Goal: Transaction & Acquisition: Purchase product/service

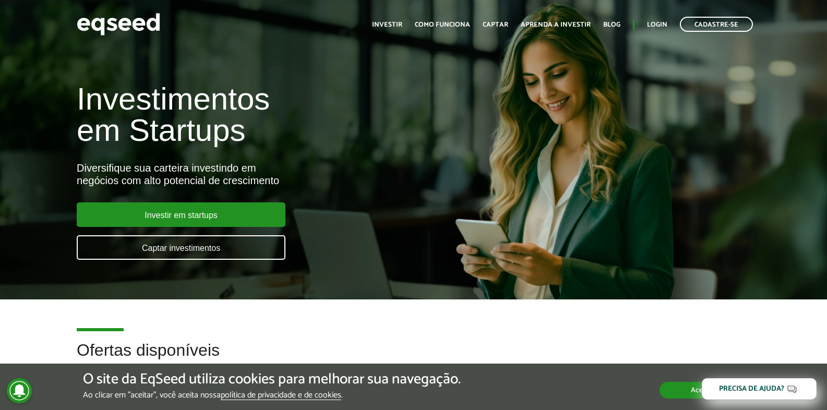
click at [677, 385] on button "Aceitar" at bounding box center [701, 390] width 85 height 17
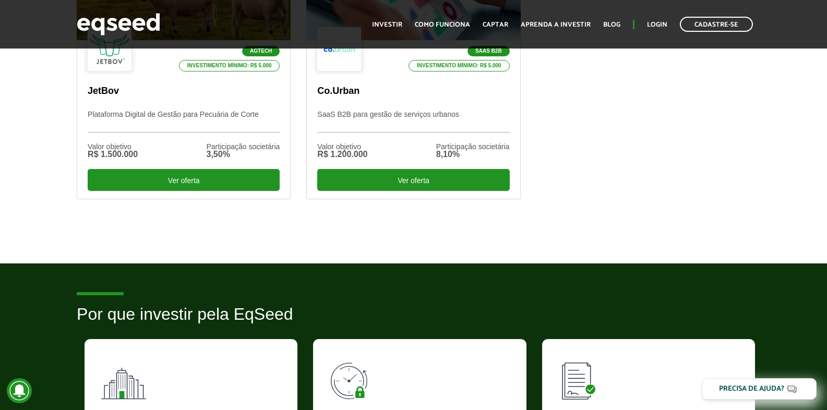
scroll to position [521, 0]
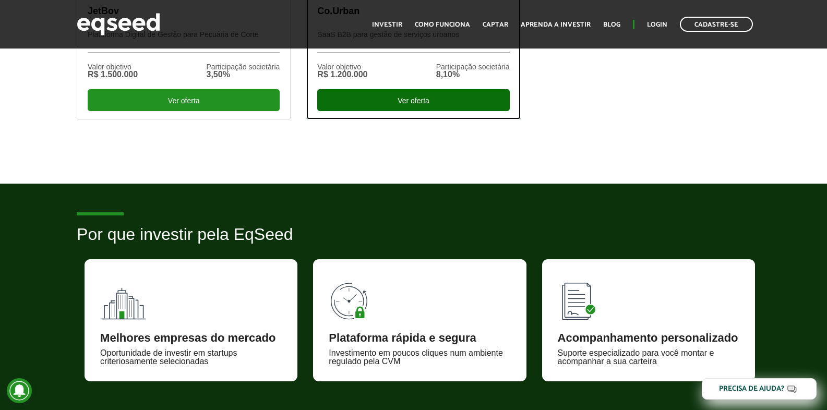
click at [367, 106] on div "Ver oferta" at bounding box center [413, 100] width 192 height 22
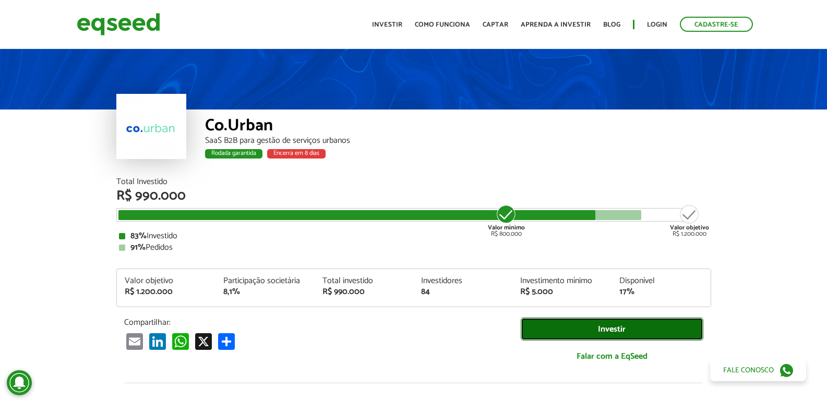
click at [611, 330] on link "Investir" at bounding box center [611, 329] width 183 height 23
click at [310, 159] on div "Rodada garantida Encerra em 8 dias" at bounding box center [458, 156] width 506 height 14
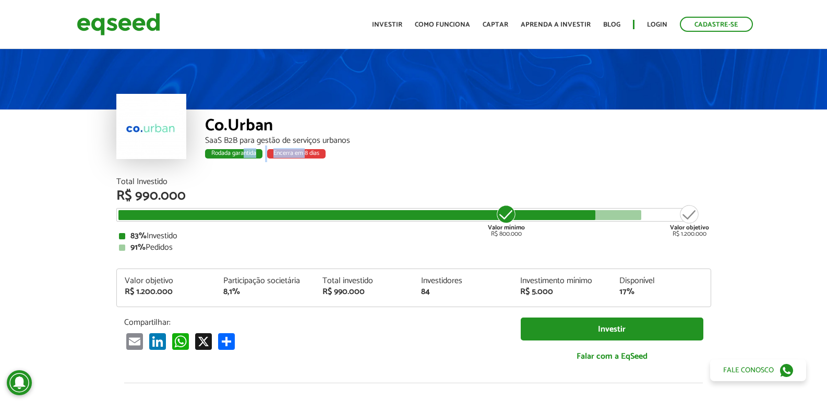
drag, startPoint x: 306, startPoint y: 151, endPoint x: 242, endPoint y: 150, distance: 63.1
click at [242, 150] on div "Rodada garantida Encerra em 8 dias" at bounding box center [458, 156] width 506 height 14
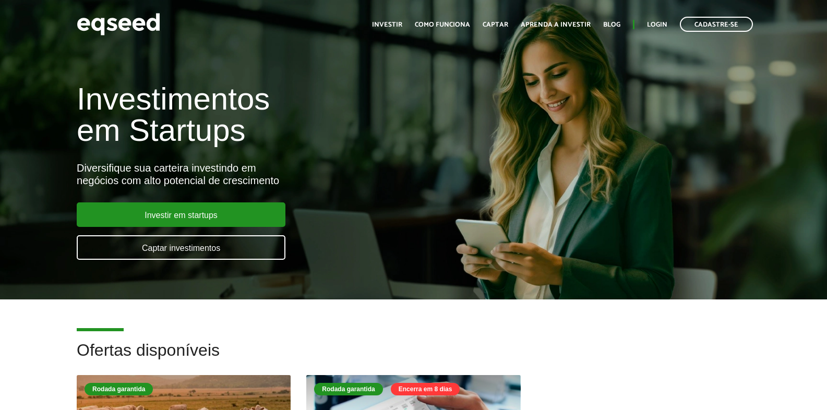
scroll to position [521, 0]
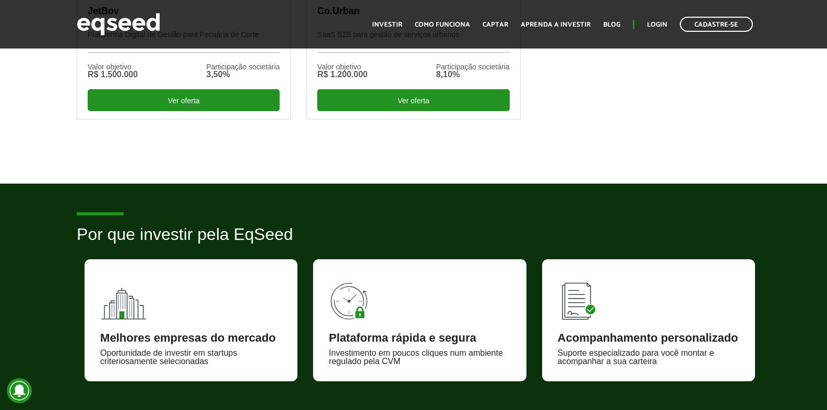
click at [202, 328] on div "Melhores empresas do mercado Oportunidade de investir em startups criteriosamen…" at bounding box center [190, 320] width 213 height 122
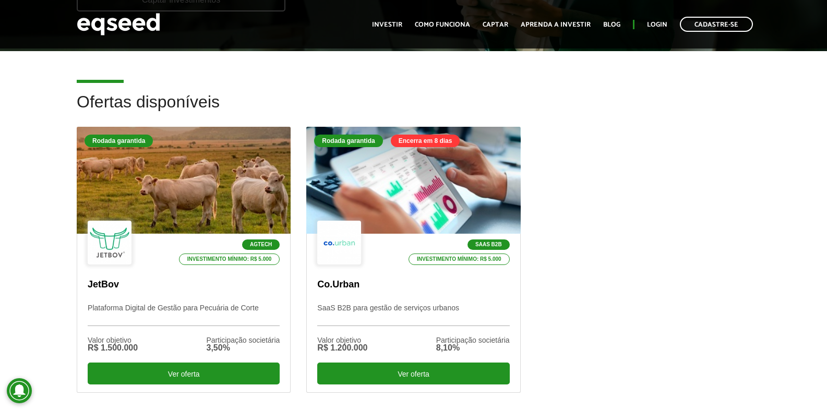
scroll to position [156, 0]
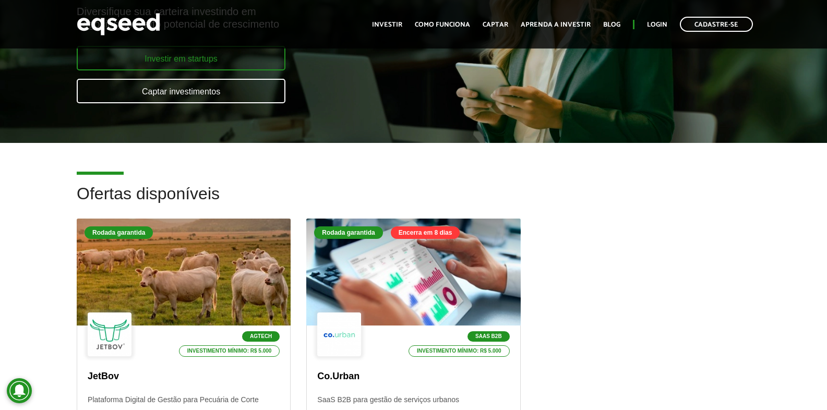
click at [164, 56] on link "Investir em startups" at bounding box center [181, 58] width 209 height 25
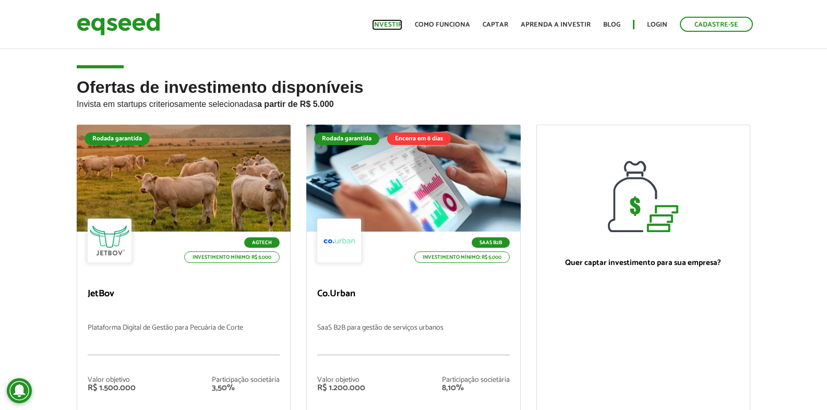
click at [393, 28] on link "Investir" at bounding box center [387, 24] width 30 height 7
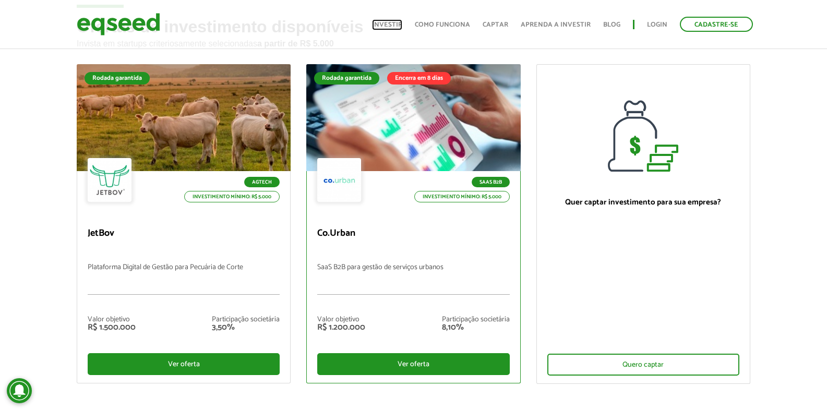
scroll to position [104, 0]
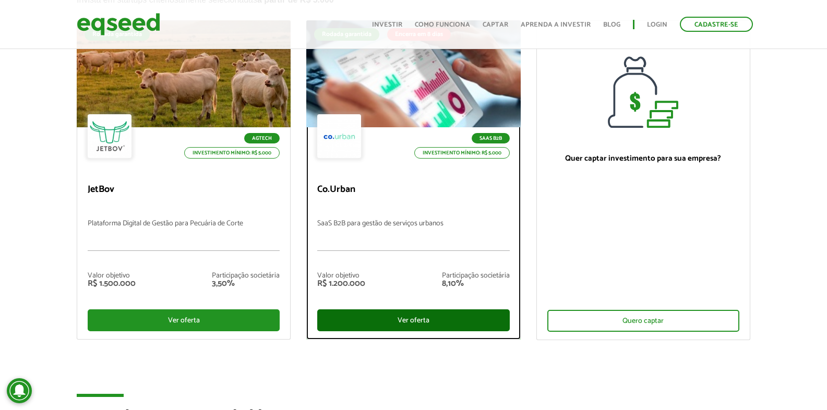
click at [317, 322] on div "Ver oferta" at bounding box center [413, 320] width 192 height 22
click at [414, 159] on p "Investimento mínimo: R$ 5.000" at bounding box center [461, 152] width 95 height 11
click at [333, 237] on div "SaaS B2B Investimento mínimo: R$ 5.000 Co.Urban SaaS B2B para gestão de serviço…" at bounding box center [413, 233] width 213 height 212
click at [333, 314] on div "Ver oferta" at bounding box center [413, 320] width 192 height 22
click at [332, 320] on div "Ver oferta" at bounding box center [413, 320] width 192 height 22
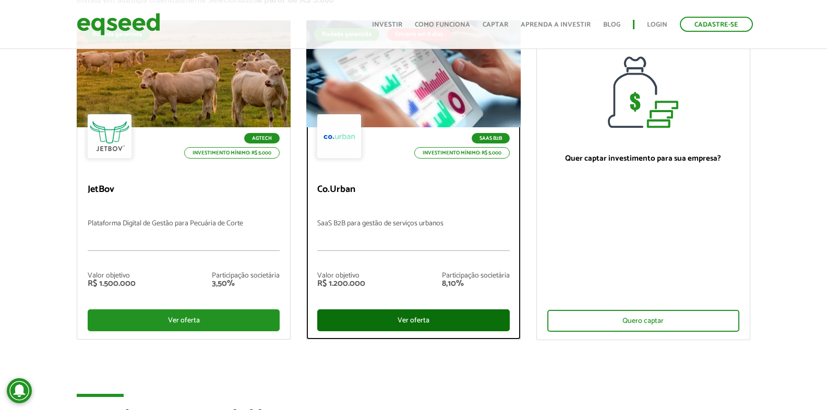
click at [332, 320] on div "Ver oferta" at bounding box center [413, 320] width 192 height 22
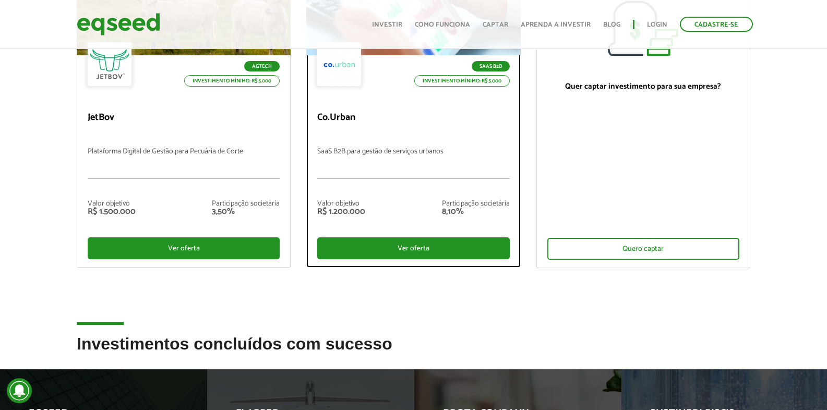
scroll to position [313, 0]
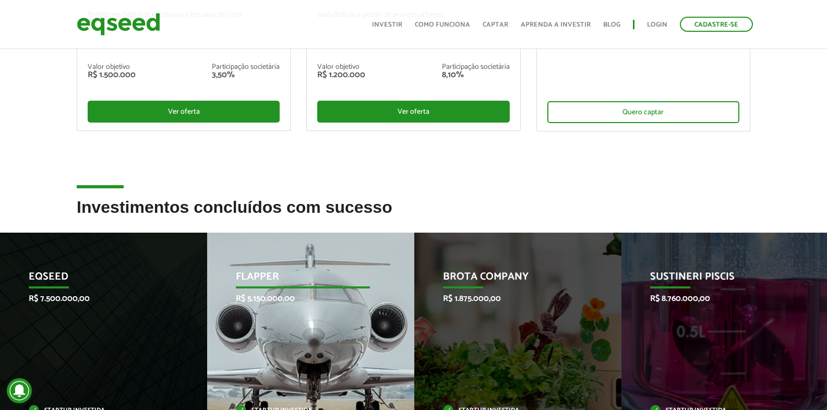
click at [302, 323] on div "Flapper R$ 5.150.000,00 Startup investida" at bounding box center [302, 343] width 191 height 220
click at [302, 321] on div "Flapper R$ 5.150.000,00 Startup investida" at bounding box center [302, 343] width 191 height 220
click at [271, 265] on div "Flapper R$ 5.150.000,00 Startup investida" at bounding box center [302, 343] width 191 height 220
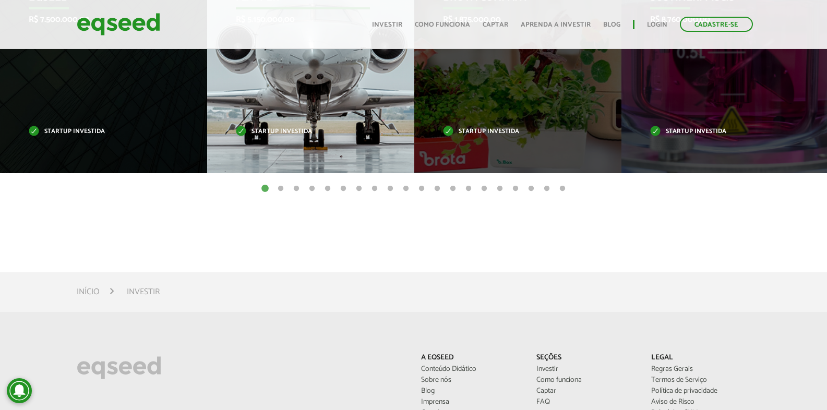
scroll to position [574, 0]
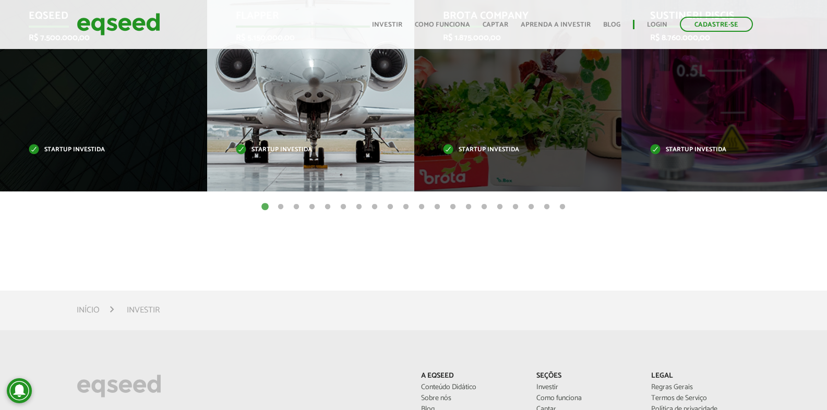
click at [302, 133] on div "Flapper R$ 5.150.000,00 Startup investida" at bounding box center [302, 82] width 191 height 220
click at [305, 139] on div "Flapper R$ 5.150.000,00 Startup investida" at bounding box center [302, 82] width 191 height 220
click at [306, 138] on div "Flapper R$ 5.150.000,00 Startup investida" at bounding box center [302, 82] width 191 height 220
click at [305, 138] on div "Flapper R$ 5.150.000,00 Startup investida" at bounding box center [302, 82] width 191 height 220
click at [302, 147] on p "Startup investida" at bounding box center [303, 150] width 134 height 6
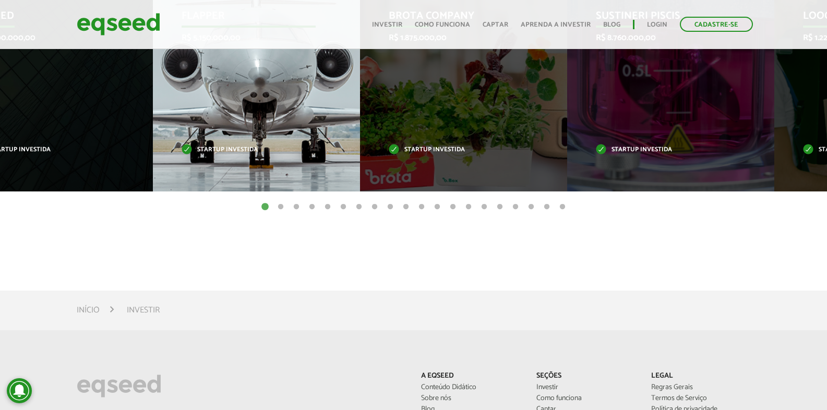
drag, startPoint x: 282, startPoint y: 139, endPoint x: 0, endPoint y: 140, distance: 282.1
click at [153, 143] on div "Flapper R$ 5.150.000,00 Startup investida" at bounding box center [248, 82] width 191 height 220
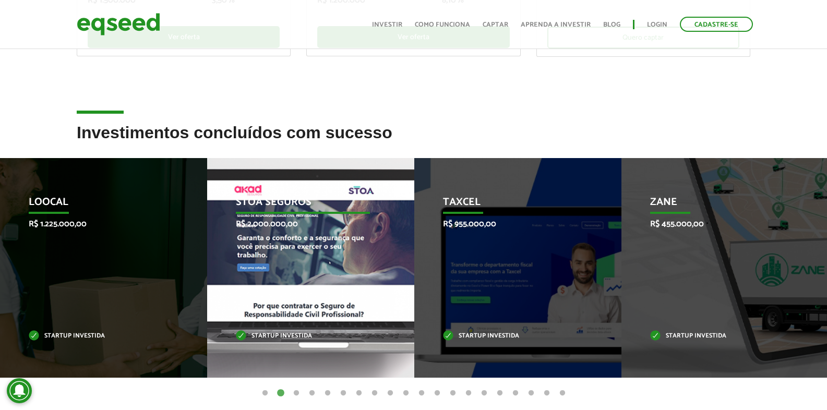
scroll to position [365, 0]
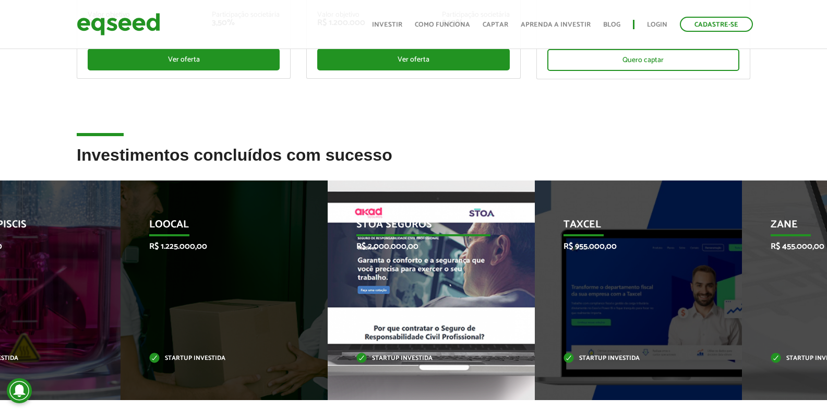
drag, startPoint x: 220, startPoint y: 289, endPoint x: 564, endPoint y: 304, distance: 344.5
click at [519, 304] on div "STOA Seguros R$ 2.000.000,00 Startup investida" at bounding box center [422, 290] width 191 height 220
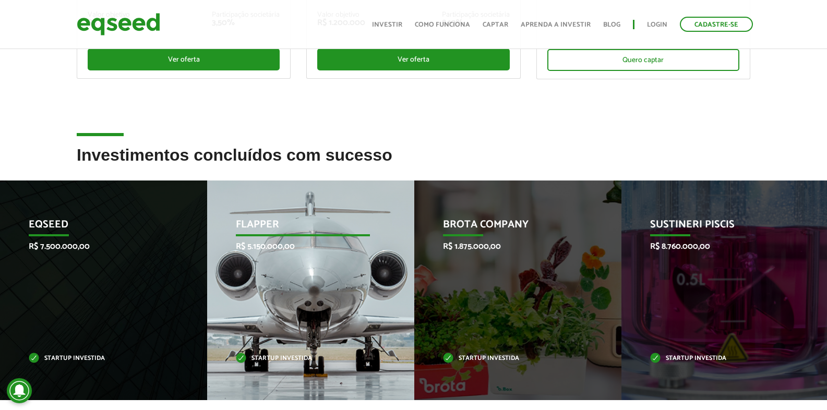
click at [341, 296] on div "Flapper R$ 5.150.000,00 Startup investida" at bounding box center [302, 290] width 191 height 220
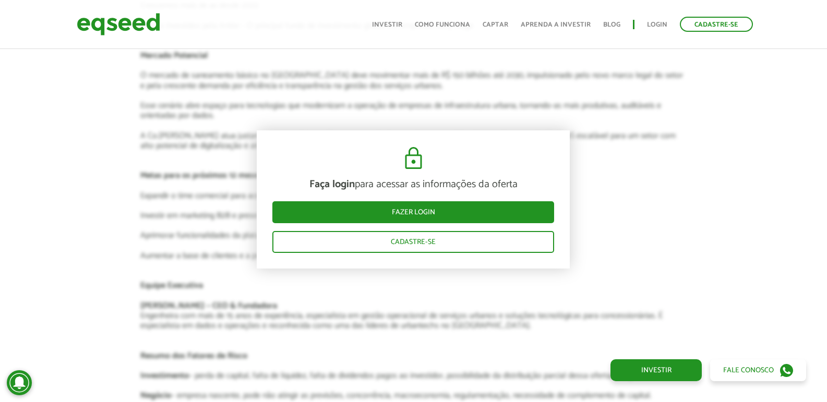
scroll to position [1779, 0]
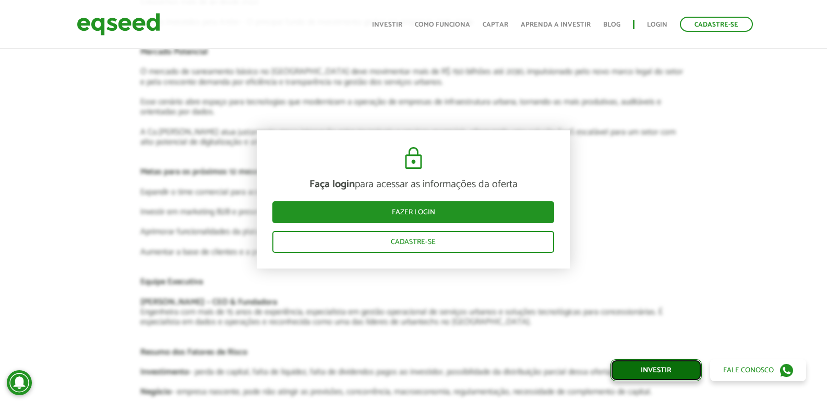
click at [656, 368] on link "Investir" at bounding box center [655, 370] width 91 height 22
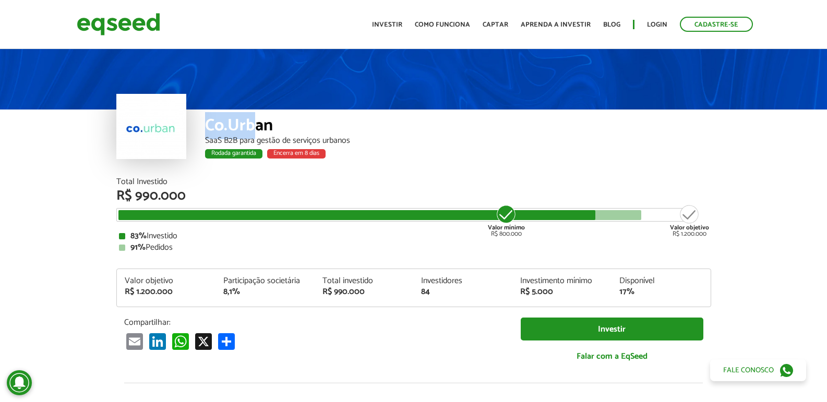
drag, startPoint x: 203, startPoint y: 122, endPoint x: 253, endPoint y: 128, distance: 50.4
click at [253, 128] on div "Co.Urban SaaS B2B para gestão de serviços urbanos Rodada garantida Encerra em 8…" at bounding box center [413, 144] width 594 height 68
click at [688, 215] on div "Valor objetivo R$ 1.200.000" at bounding box center [689, 220] width 39 height 33
drag, startPoint x: 688, startPoint y: 215, endPoint x: 671, endPoint y: 215, distance: 17.7
click at [671, 215] on div "Valor objetivo R$ 1.200.000" at bounding box center [689, 220] width 39 height 33
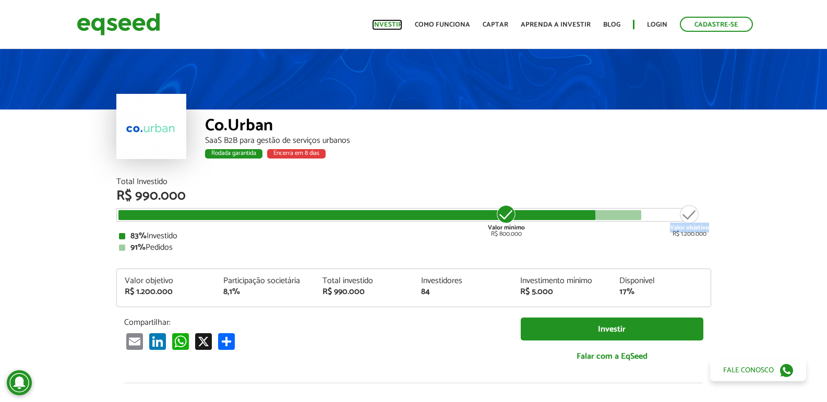
click at [387, 23] on link "Investir" at bounding box center [387, 24] width 30 height 7
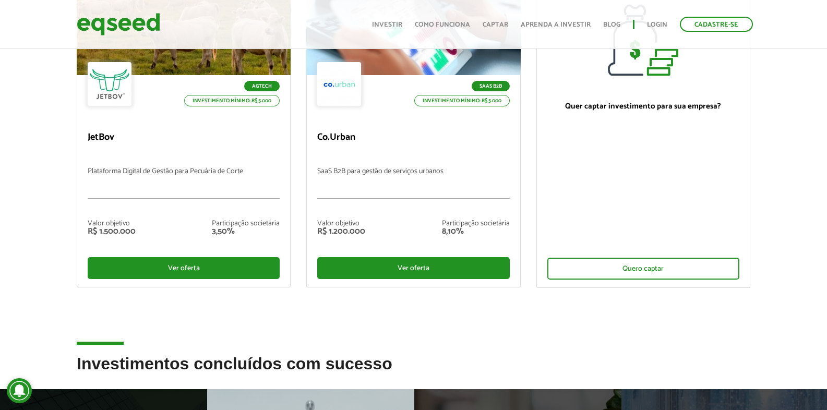
scroll to position [574, 0]
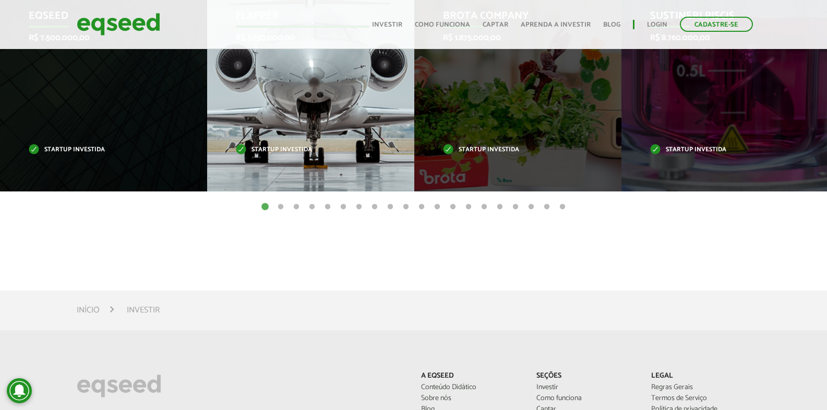
click at [300, 132] on div "Flapper R$ 5.150.000,00 Startup investida" at bounding box center [302, 82] width 191 height 220
click at [300, 133] on div "Flapper R$ 5.150.000,00 Startup investida" at bounding box center [302, 82] width 191 height 220
click at [280, 148] on p "Startup investida" at bounding box center [303, 150] width 134 height 6
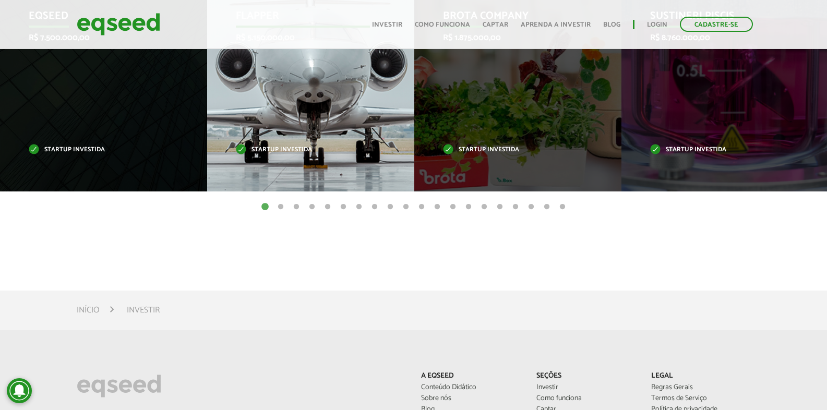
click at [280, 147] on p "Startup investida" at bounding box center [303, 150] width 134 height 6
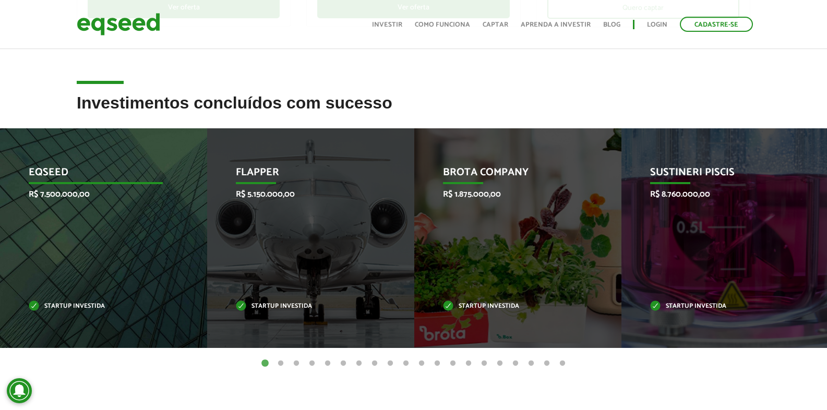
click at [51, 212] on div "EqSeed R$ 7.500.000,00 Startup investida" at bounding box center [95, 238] width 191 height 220
click at [52, 212] on div "EqSeed R$ 7.500.000,00 Startup investida" at bounding box center [95, 238] width 191 height 220
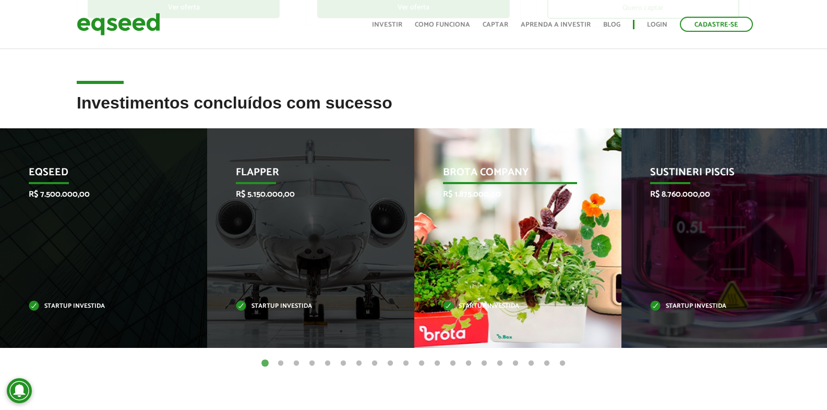
drag, startPoint x: 57, startPoint y: 204, endPoint x: 456, endPoint y: 290, distance: 407.5
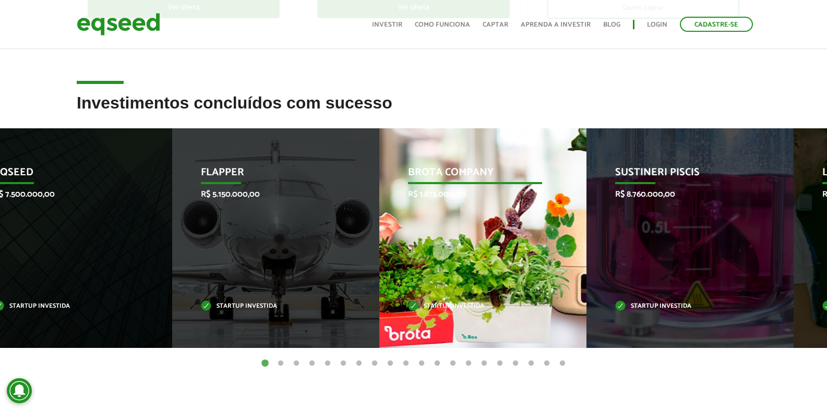
drag, startPoint x: 467, startPoint y: 278, endPoint x: 0, endPoint y: 253, distance: 467.9
click at [379, 266] on div "Brota Company R$ 1.875.000,00 Startup investida" at bounding box center [474, 238] width 191 height 220
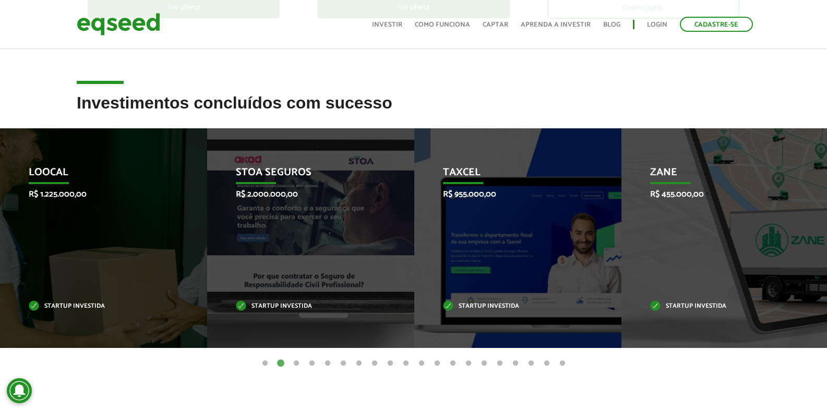
drag, startPoint x: 270, startPoint y: 223, endPoint x: 829, endPoint y: 227, distance: 559.0
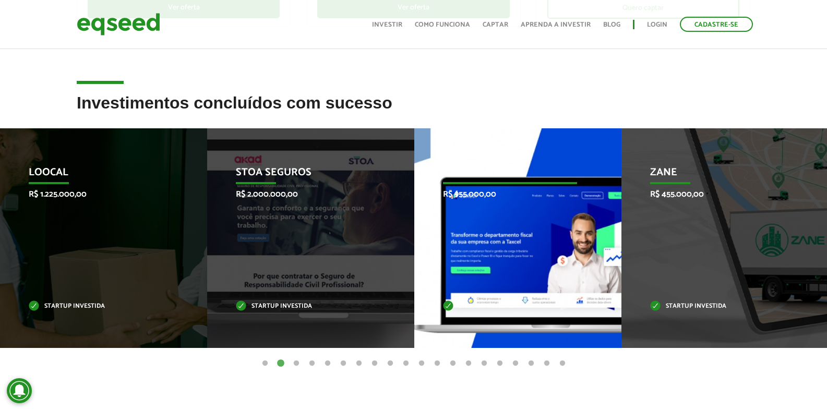
drag, startPoint x: 435, startPoint y: 218, endPoint x: 767, endPoint y: 229, distance: 331.3
click at [605, 242] on div "Taxcel R$ 955.000,00 Startup investida" at bounding box center [509, 238] width 191 height 220
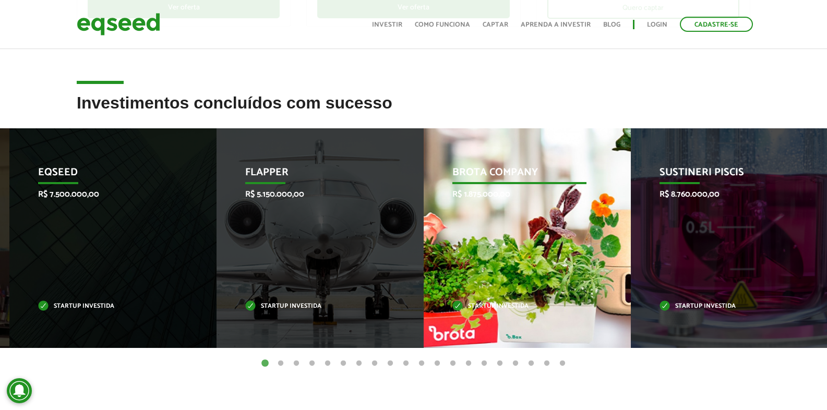
drag, startPoint x: 504, startPoint y: 233, endPoint x: 519, endPoint y: 232, distance: 15.2
click at [517, 232] on div "Brota Company R$ 1.875.000,00 Startup investida" at bounding box center [518, 238] width 191 height 220
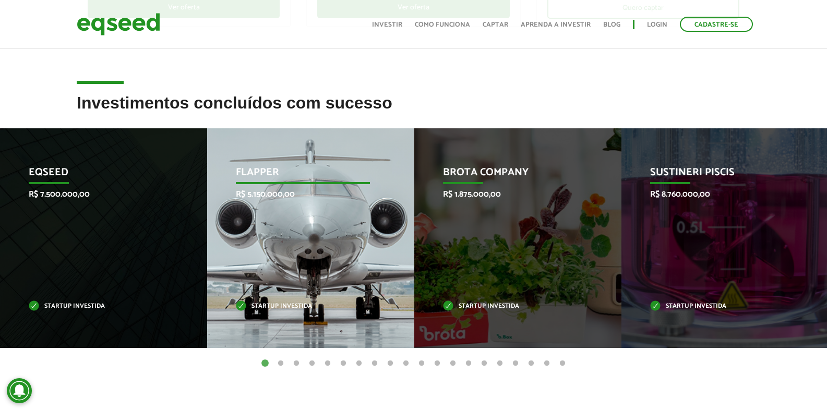
click at [246, 215] on div "Flapper R$ 5.150.000,00 Startup investida" at bounding box center [302, 238] width 191 height 220
click at [249, 210] on div "Flapper R$ 5.150.000,00 Startup investida" at bounding box center [302, 238] width 191 height 220
click at [254, 166] on p "Flapper" at bounding box center [303, 175] width 134 height 18
click at [254, 167] on p "Flapper" at bounding box center [303, 175] width 134 height 18
click at [254, 173] on p "Flapper" at bounding box center [303, 175] width 134 height 18
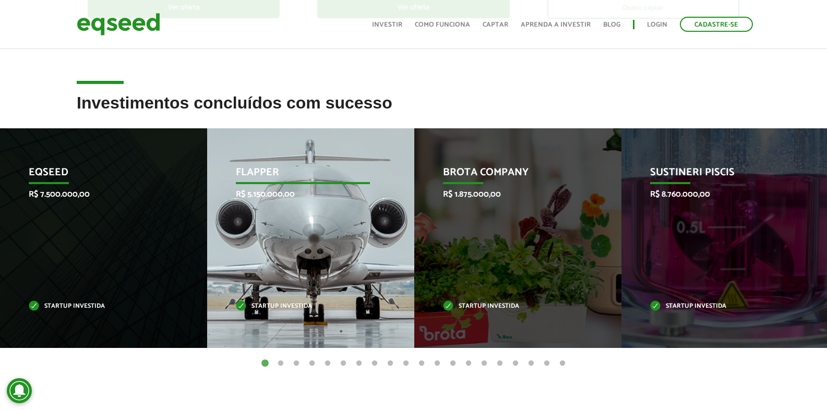
click at [256, 190] on div "Flapper R$ 5.150.000,00 Startup investida" at bounding box center [302, 238] width 191 height 220
click at [258, 196] on p "R$ 5.150.000,00" at bounding box center [303, 194] width 134 height 10
click at [261, 204] on div "Flapper R$ 5.150.000,00 Startup investida" at bounding box center [303, 238] width 191 height 220
click at [261, 206] on div "Flapper R$ 5.150.000,00 Startup investida" at bounding box center [303, 238] width 191 height 220
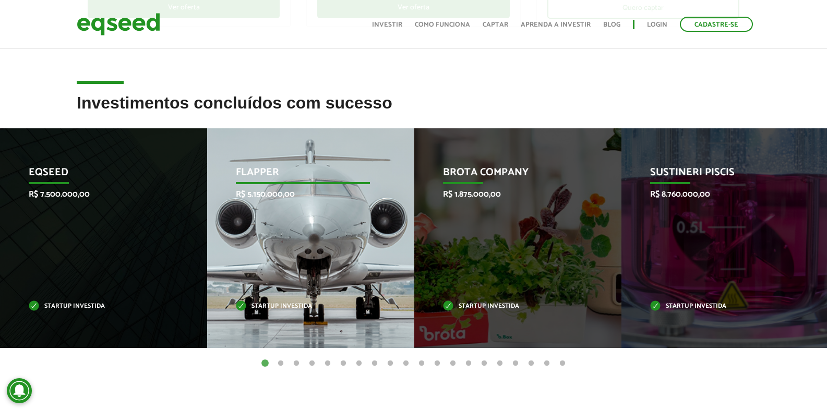
click at [262, 207] on div "Flapper R$ 5.150.000,00 Startup investida" at bounding box center [302, 238] width 191 height 220
click at [260, 209] on div "Flapper R$ 5.150.000,00 Startup investida" at bounding box center [302, 238] width 191 height 220
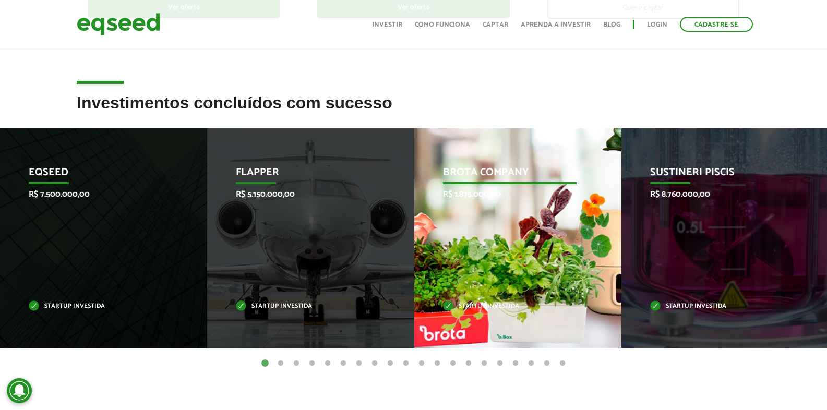
drag, startPoint x: 621, startPoint y: 201, endPoint x: 105, endPoint y: 179, distance: 516.2
click at [621, 179] on div "Sustineri Piscis R$ 8.760.000,00 Startup investida" at bounding box center [716, 238] width 191 height 220
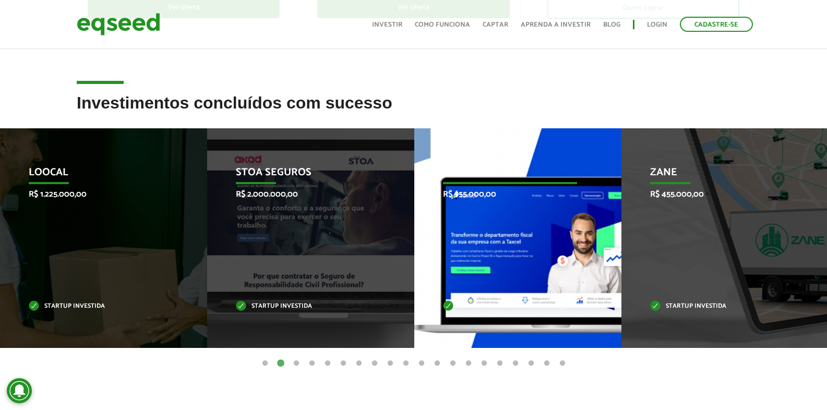
click at [414, 169] on div "Taxcel R$ 955.000,00 Startup investida" at bounding box center [509, 238] width 191 height 220
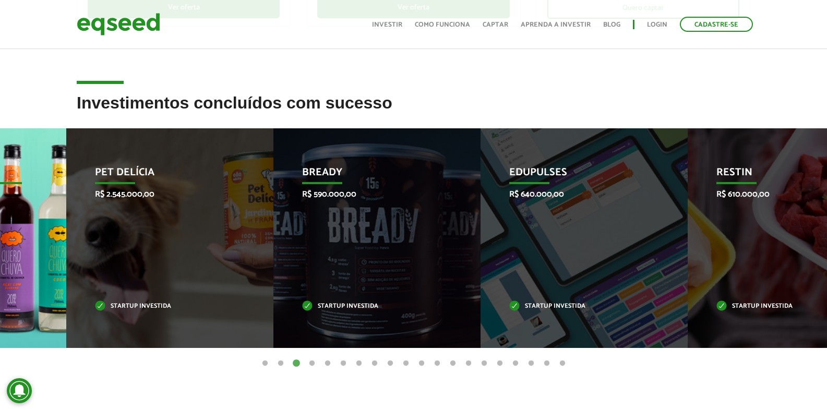
drag, startPoint x: 96, startPoint y: 204, endPoint x: 32, endPoint y: 177, distance: 69.6
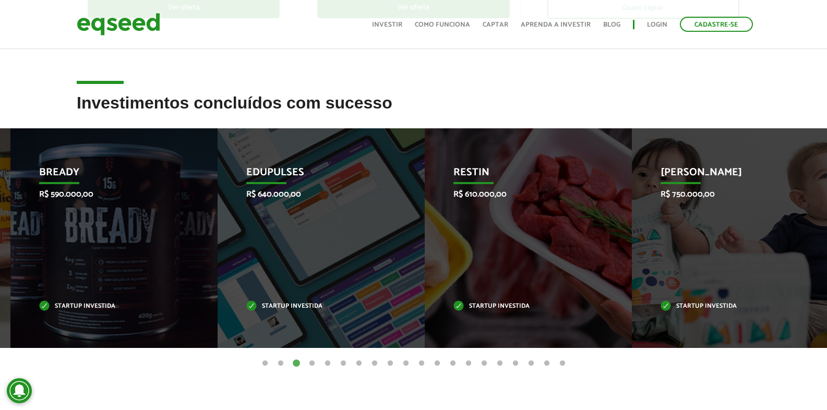
drag, startPoint x: 319, startPoint y: 246, endPoint x: 0, endPoint y: 147, distance: 334.2
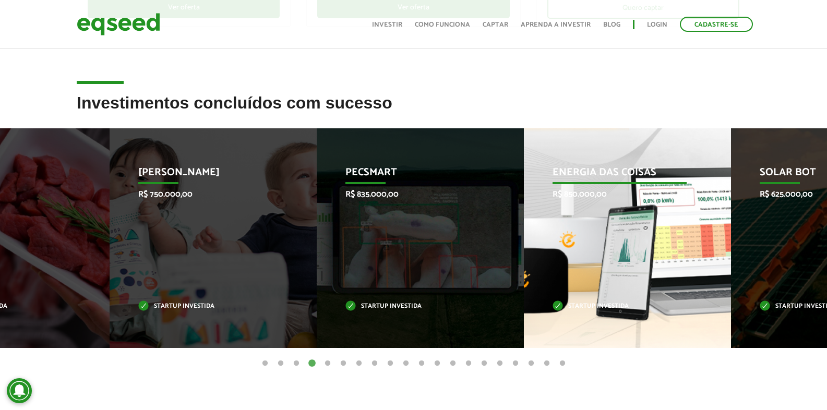
drag, startPoint x: 597, startPoint y: 233, endPoint x: 158, endPoint y: 243, distance: 439.2
click at [524, 233] on div "Energia das Coisas R$ 850.000,00 Startup investida" at bounding box center [619, 238] width 191 height 220
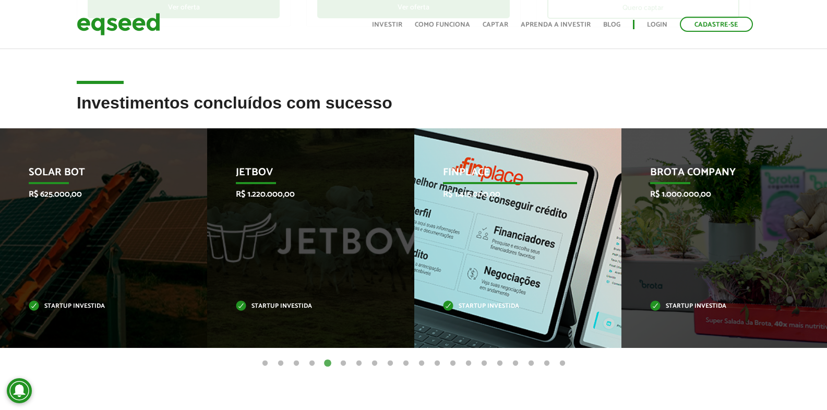
drag, startPoint x: 465, startPoint y: 256, endPoint x: 0, endPoint y: 271, distance: 464.9
click at [414, 270] on div "Finplace R$ 1.415.000,00 Startup investida" at bounding box center [509, 238] width 191 height 220
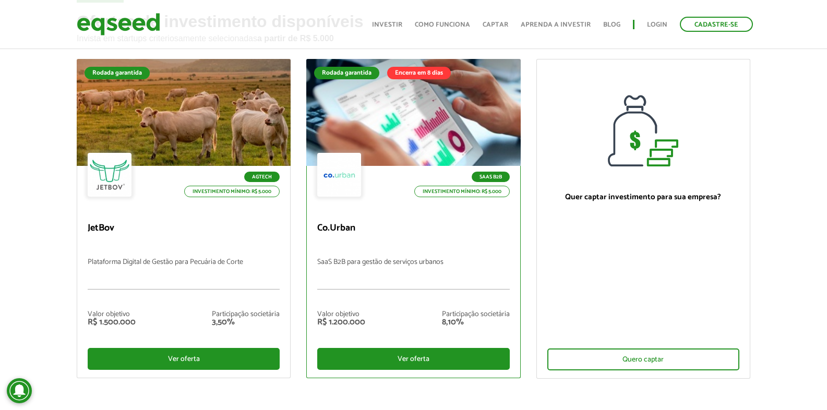
scroll to position [52, 0]
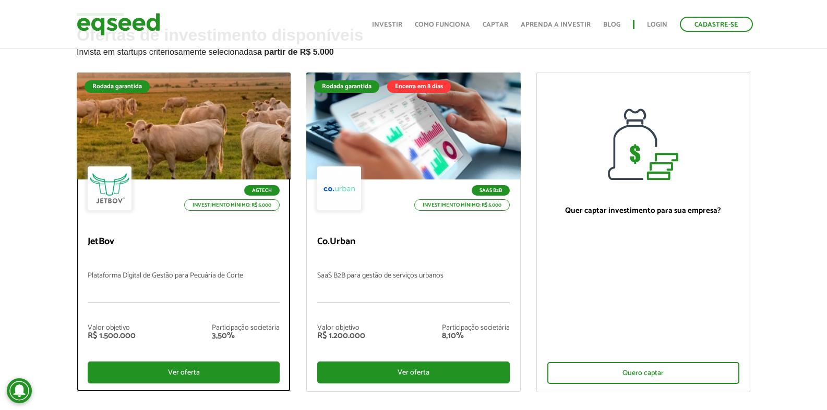
click at [172, 134] on div at bounding box center [183, 126] width 257 height 128
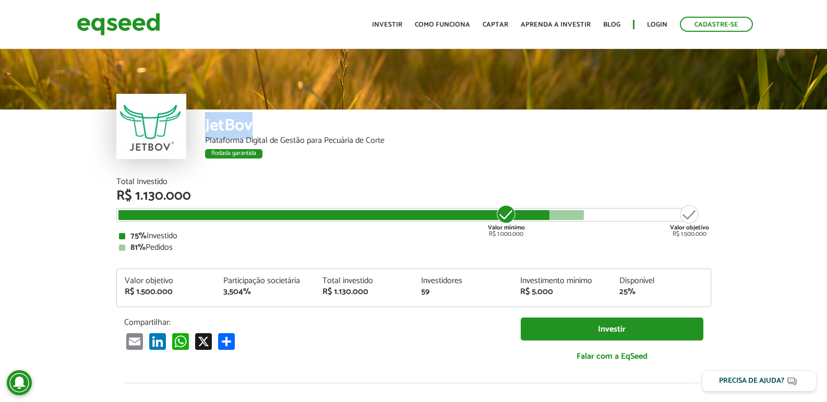
drag, startPoint x: 260, startPoint y: 118, endPoint x: 202, endPoint y: 134, distance: 60.5
click at [202, 134] on div "JetBov Plataforma Digital de Gestão para Pecuária de Corte Rodada garantida" at bounding box center [413, 144] width 594 height 68
copy div "JetBov"
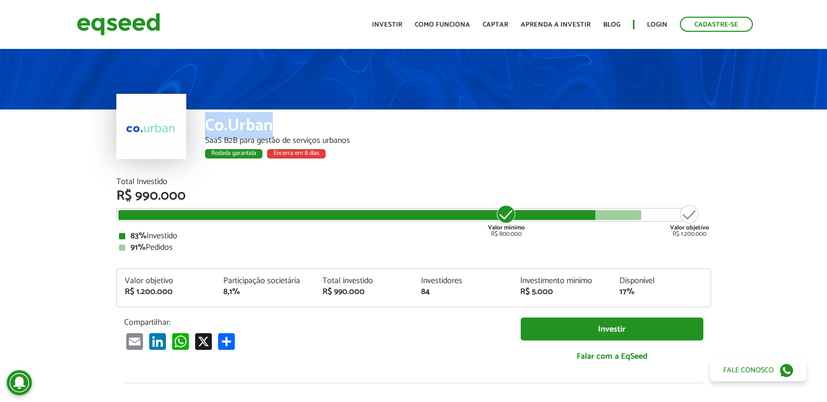
drag, startPoint x: 281, startPoint y: 116, endPoint x: 206, endPoint y: 123, distance: 74.9
click at [206, 123] on div "Co.Urban SaaS B2B para gestão de serviços urbanos Rodada garantida Encerra em 8…" at bounding box center [458, 144] width 506 height 68
copy div "Co.Urban"
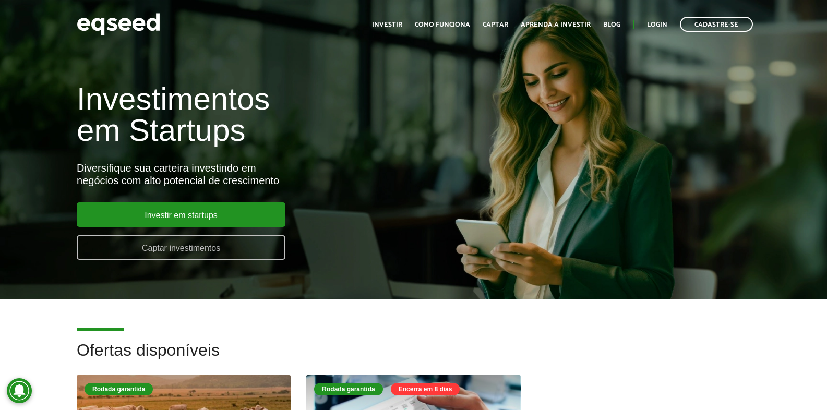
click at [186, 253] on link "Captar investimentos" at bounding box center [181, 247] width 209 height 25
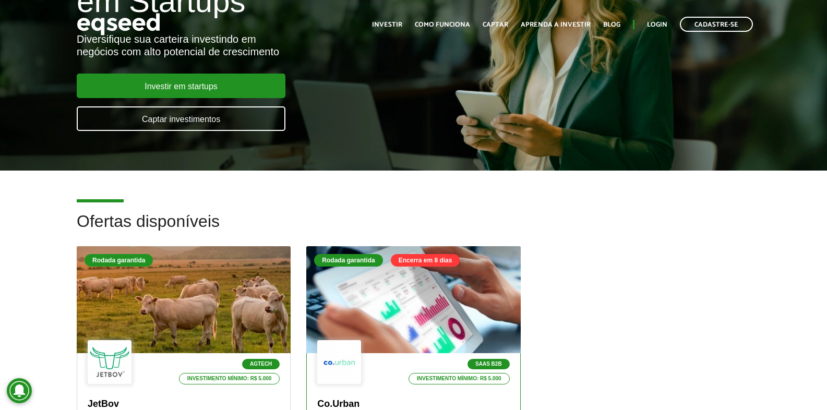
scroll to position [261, 0]
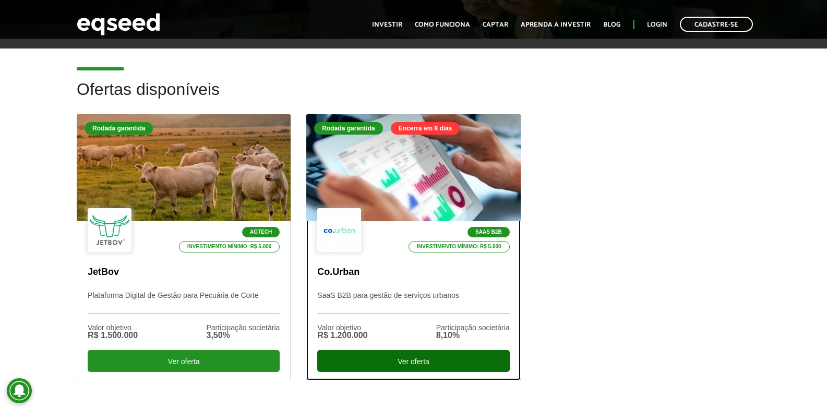
click at [400, 364] on div "Ver oferta" at bounding box center [413, 361] width 192 height 22
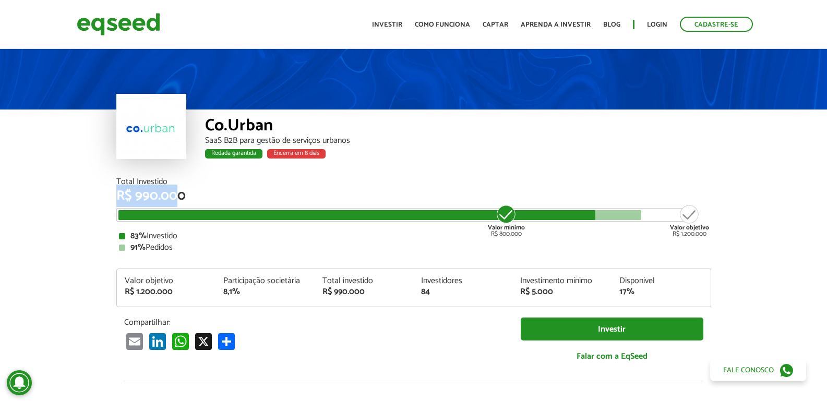
drag, startPoint x: 116, startPoint y: 200, endPoint x: 177, endPoint y: 197, distance: 61.1
click at [177, 197] on div "Total Investido R$ 990.000 Valor mínimo R$ 800.000 Valor objetivo R$ 1.200.000 …" at bounding box center [413, 280] width 610 height 205
drag, startPoint x: 177, startPoint y: 197, endPoint x: 140, endPoint y: 139, distance: 68.0
click at [140, 141] on div at bounding box center [151, 126] width 70 height 65
drag, startPoint x: 202, startPoint y: 119, endPoint x: 272, endPoint y: 119, distance: 69.9
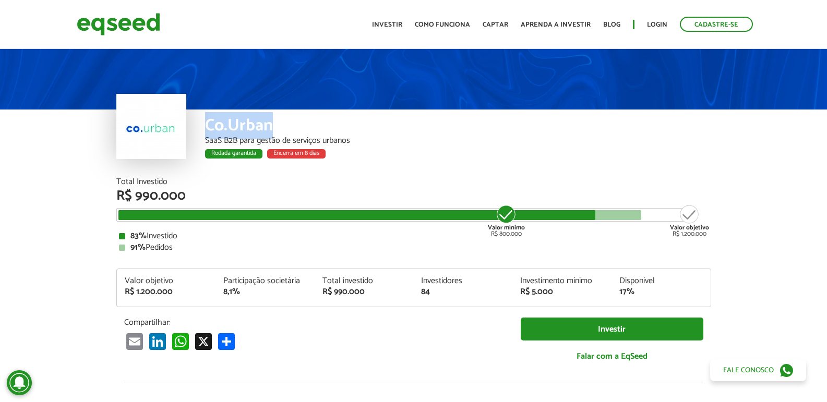
click at [272, 119] on div "Co.Urban SaaS B2B para gestão de serviços urbanos Rodada garantida Encerra em 8…" at bounding box center [413, 144] width 594 height 68
click at [207, 204] on div "Total Investido R$ 990.000 Valor mínimo R$ 800.000 Valor objetivo R$ 1.200.000 …" at bounding box center [413, 215] width 594 height 74
